Goal: Task Accomplishment & Management: Manage account settings

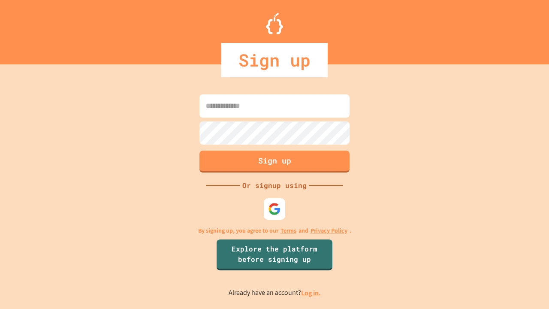
click at [312, 293] on link "Log in." at bounding box center [311, 292] width 20 height 9
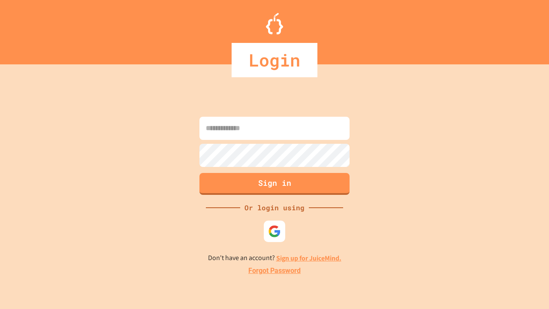
type input "*****"
